Goal: Communication & Community: Answer question/provide support

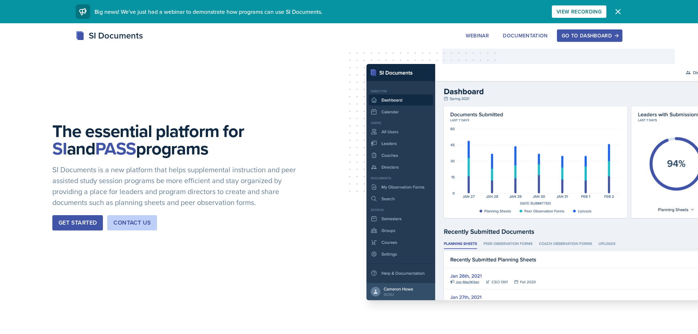
click at [586, 38] on div "Go to Dashboard" at bounding box center [590, 36] width 56 height 6
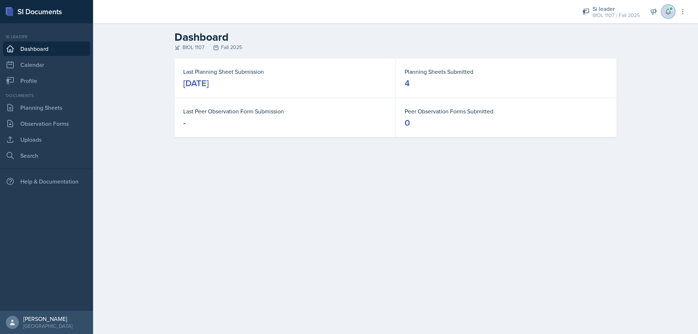
click at [668, 13] on icon at bounding box center [668, 11] width 7 height 7
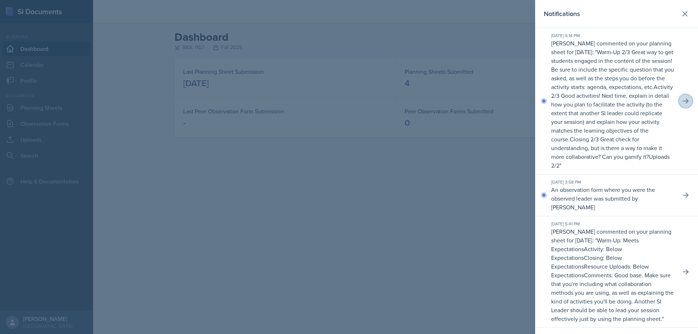
click at [690, 98] on button at bounding box center [685, 101] width 13 height 13
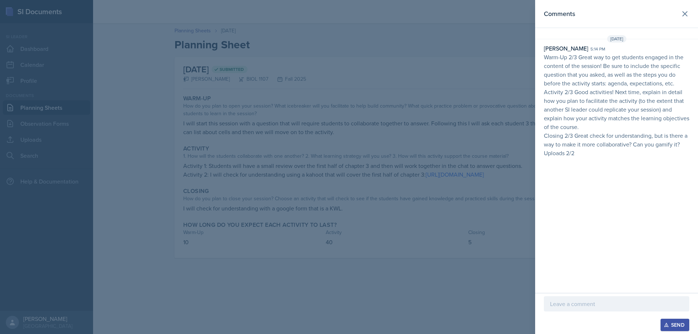
click at [584, 300] on p at bounding box center [616, 304] width 133 height 9
click at [670, 322] on div "Send" at bounding box center [675, 325] width 19 height 6
click at [419, 182] on div at bounding box center [349, 167] width 698 height 334
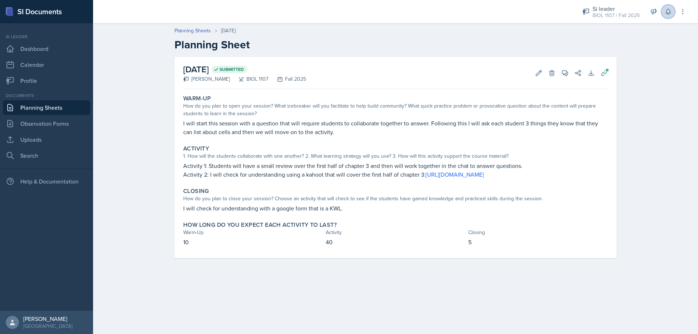
click at [672, 12] on icon at bounding box center [668, 11] width 7 height 7
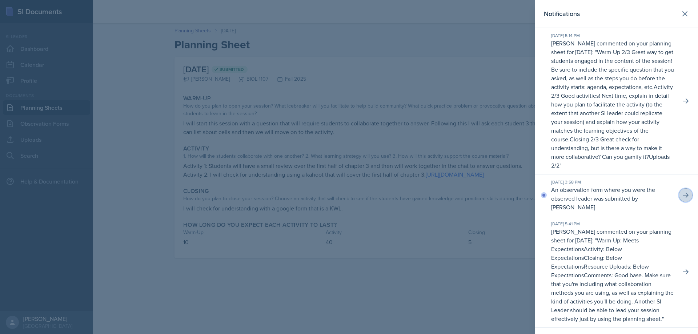
click at [686, 192] on icon at bounding box center [685, 195] width 7 height 7
